Goal: Find specific page/section: Find specific page/section

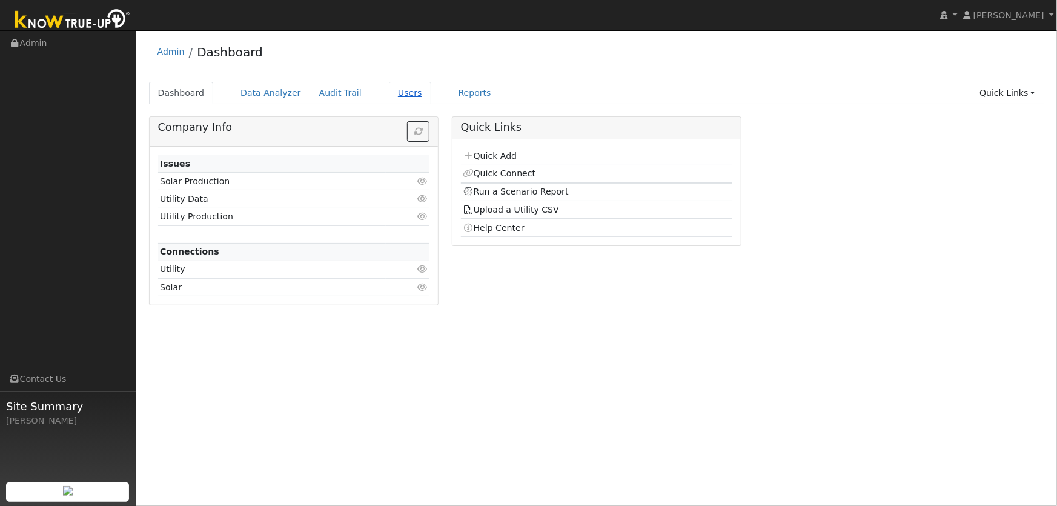
click at [390, 93] on link "Users" at bounding box center [410, 93] width 42 height 22
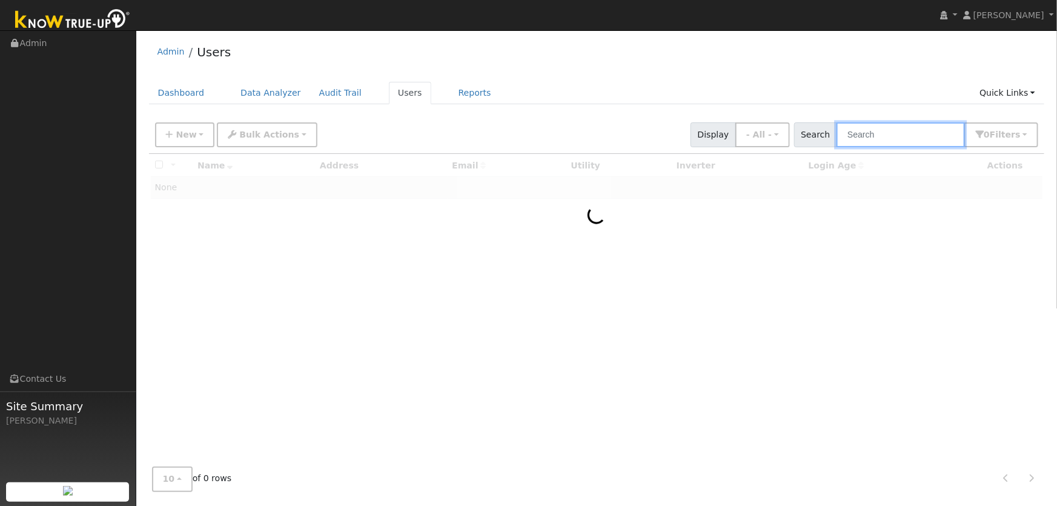
click at [866, 128] on input "text" at bounding box center [901, 134] width 128 height 25
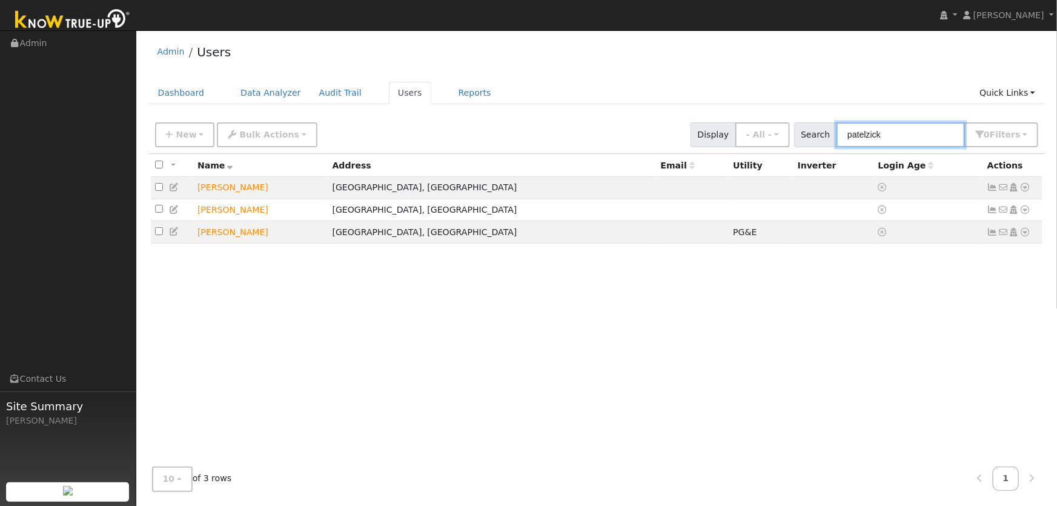
type input "patelzick"
click at [1028, 236] on icon at bounding box center [1025, 232] width 11 height 8
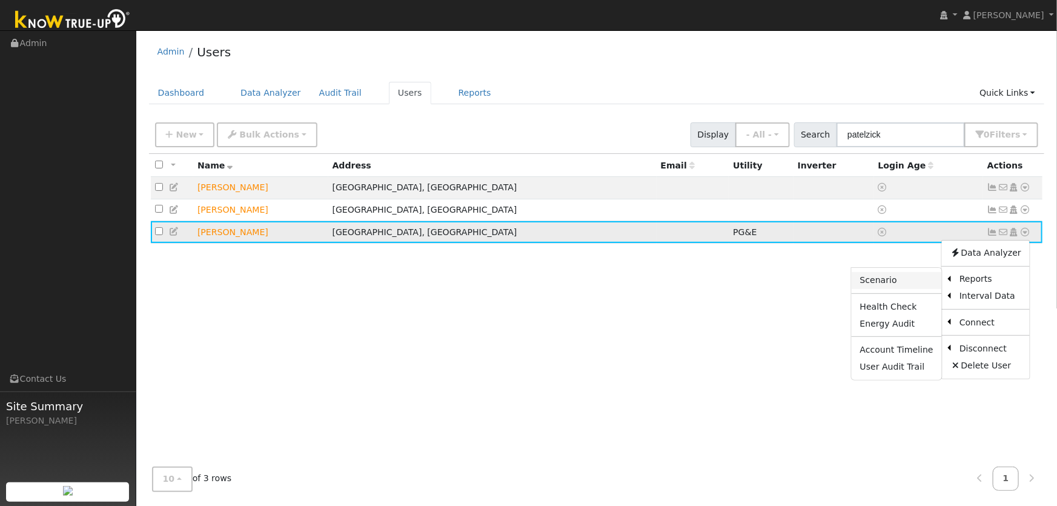
click at [889, 284] on link "Scenario" at bounding box center [897, 280] width 90 height 17
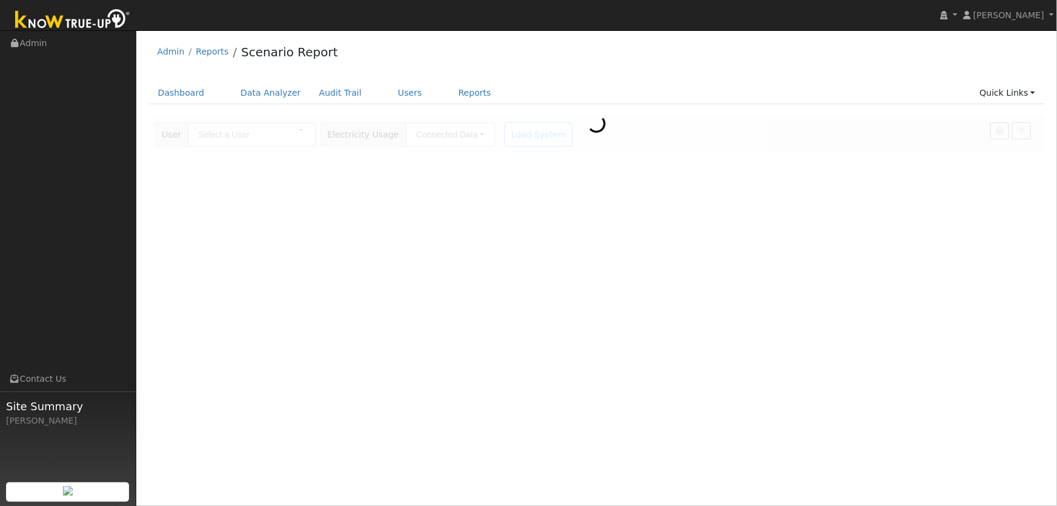
type input "[PERSON_NAME]"
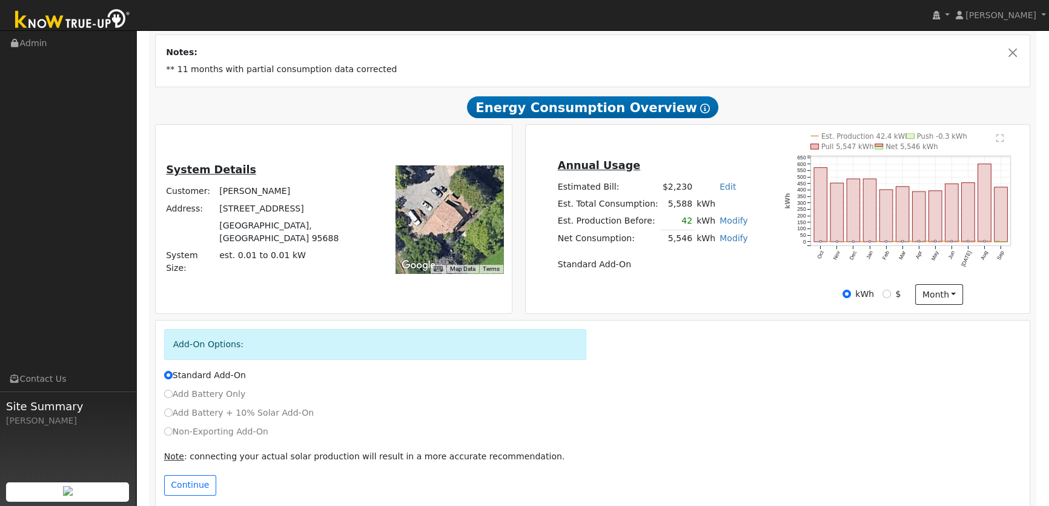
scroll to position [225, 0]
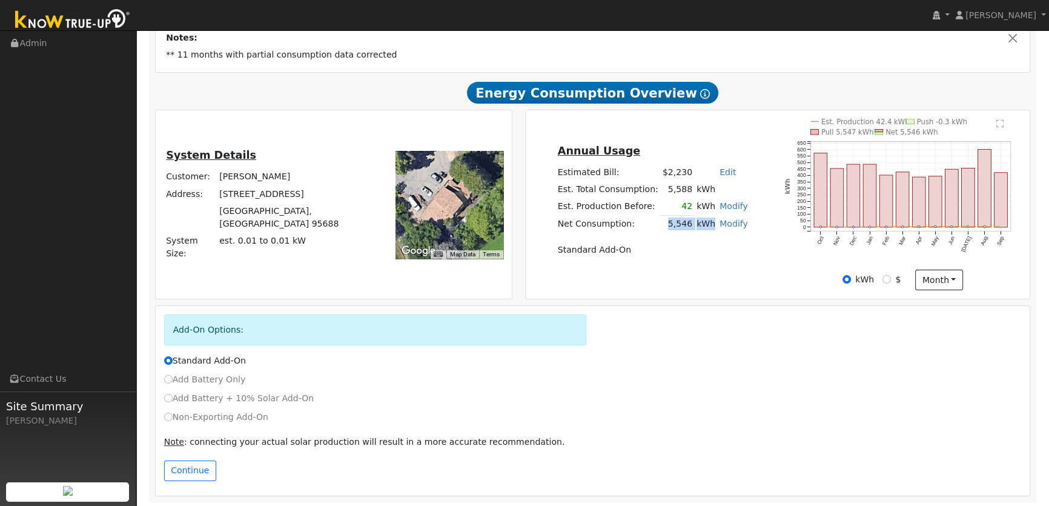
drag, startPoint x: 663, startPoint y: 224, endPoint x: 706, endPoint y: 226, distance: 43.1
click at [706, 226] on tr "Net Consumption: 5,546 kWh Modify Add Consumption Remove Existing Solar System …" at bounding box center [653, 224] width 194 height 18
click at [703, 236] on table "Annual Usage Estimated Bill: $2,230 Edit Estimated Bill $ Annual Est. Total Con…" at bounding box center [653, 200] width 194 height 116
drag, startPoint x: 666, startPoint y: 222, endPoint x: 704, endPoint y: 224, distance: 38.2
click at [704, 224] on tr "Net Consumption: 5,546 kWh Modify Add Consumption Remove Existing Solar System …" at bounding box center [653, 224] width 194 height 18
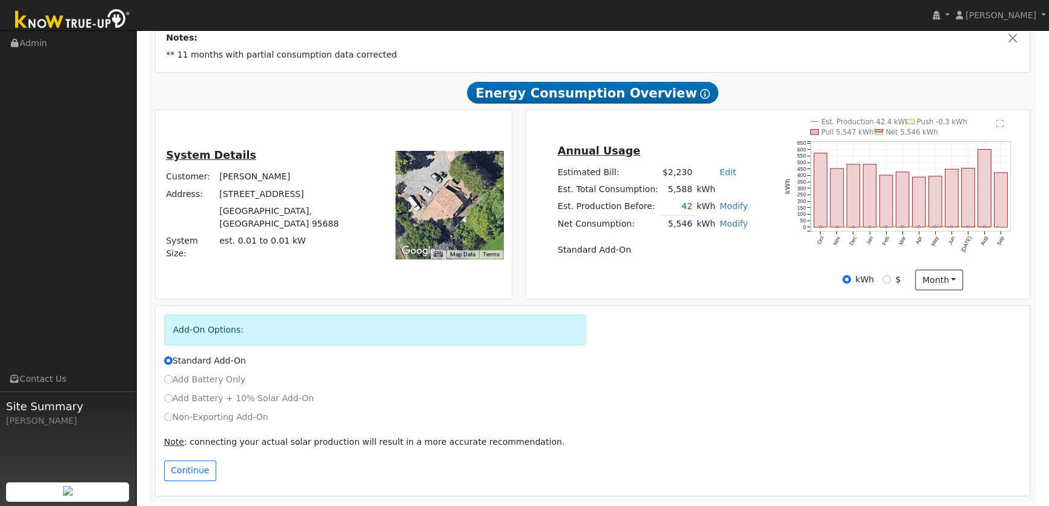
click at [700, 233] on table "Annual Usage Estimated Bill: $2,230 Edit Estimated Bill $ Annual Est. Total Con…" at bounding box center [653, 200] width 194 height 116
drag, startPoint x: 665, startPoint y: 225, endPoint x: 685, endPoint y: 228, distance: 20.2
click at [685, 227] on td "5,546" at bounding box center [677, 224] width 34 height 18
click at [682, 236] on table "Annual Usage Estimated Bill: $2,230 Edit Estimated Bill $ Annual Est. Total Con…" at bounding box center [653, 200] width 194 height 116
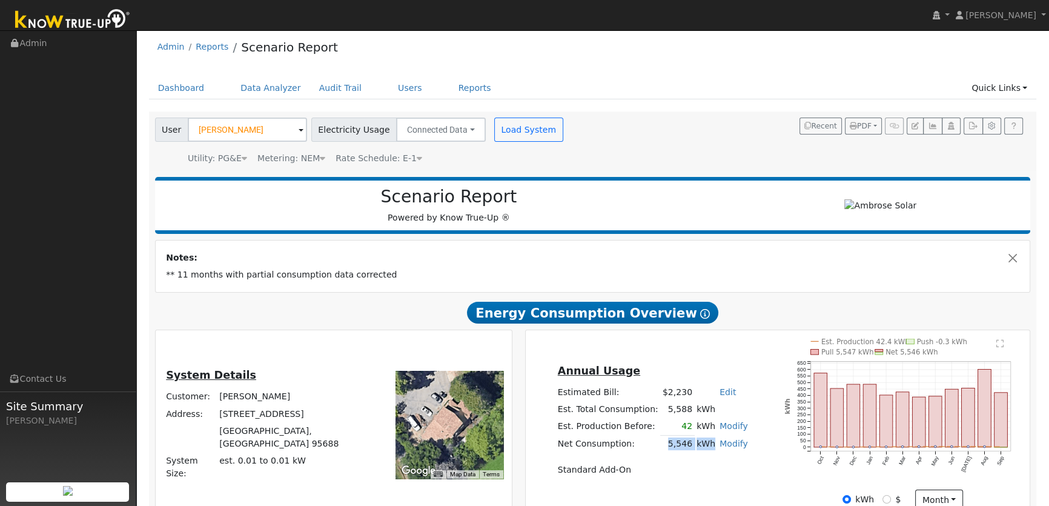
drag, startPoint x: 665, startPoint y: 446, endPoint x: 704, endPoint y: 445, distance: 39.4
click at [704, 445] on tr "Net Consumption: 5,546 kWh Modify Add Consumption Remove Existing Solar System …" at bounding box center [653, 444] width 194 height 18
click at [698, 452] on table "Annual Usage Estimated Bill: $2,230 Edit Estimated Bill $ Annual Est. Total Con…" at bounding box center [653, 420] width 194 height 116
